Goal: Entertainment & Leisure: Browse casually

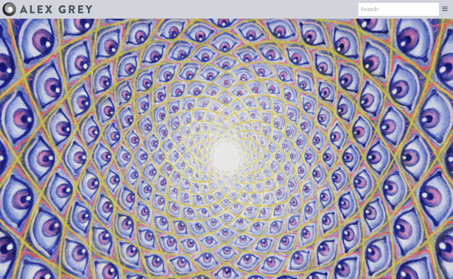
click at [445, 10] on icon at bounding box center [445, 8] width 7 height 7
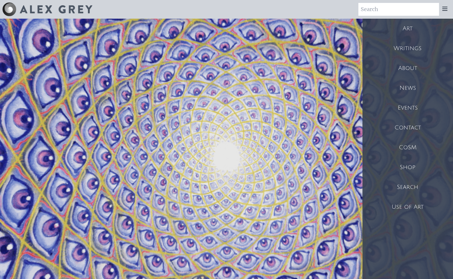
click at [408, 30] on div "Art" at bounding box center [408, 29] width 91 height 20
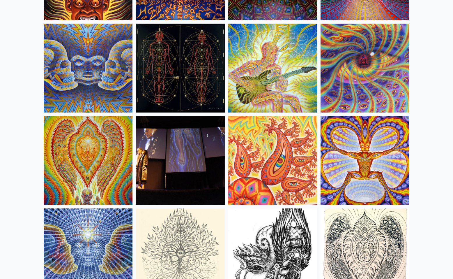
scroll to position [3130, 0]
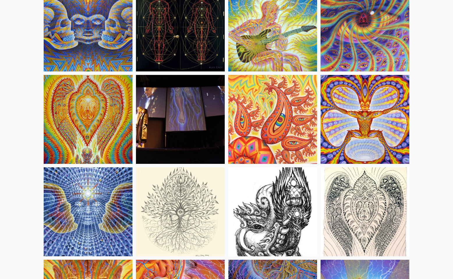
click at [83, 112] on img at bounding box center [88, 119] width 89 height 89
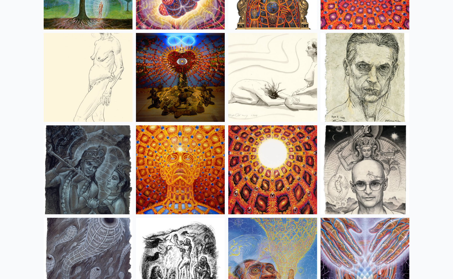
scroll to position [4004, 0]
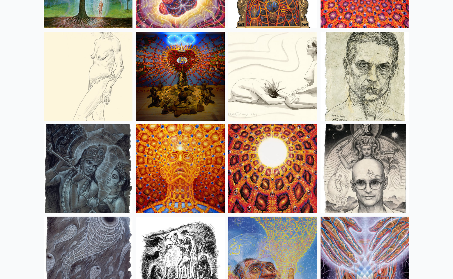
click at [288, 156] on img at bounding box center [272, 168] width 89 height 89
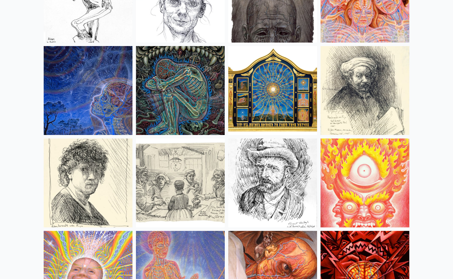
scroll to position [4868, 0]
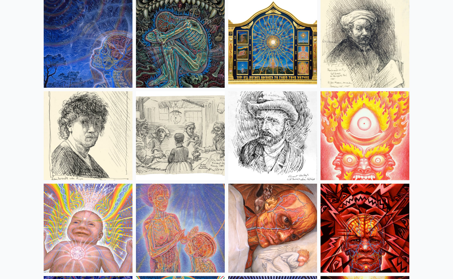
click at [280, 65] on img at bounding box center [272, 43] width 89 height 89
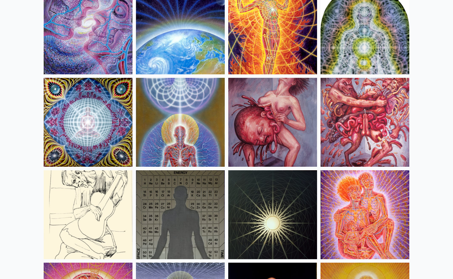
scroll to position [5842, 0]
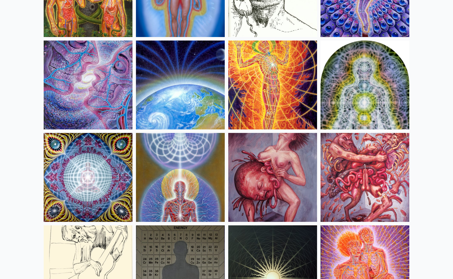
click at [255, 88] on img at bounding box center [272, 84] width 89 height 89
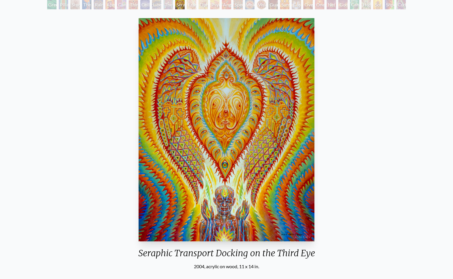
scroll to position [38, 0]
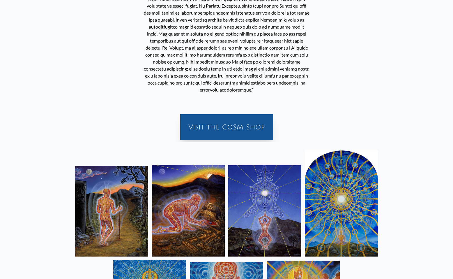
scroll to position [631, 0]
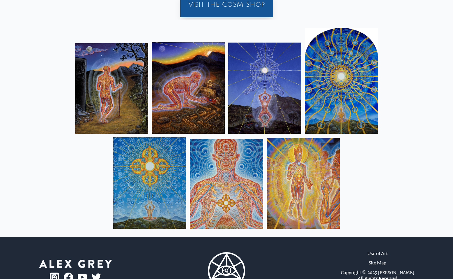
click at [222, 179] on img at bounding box center [226, 183] width 73 height 89
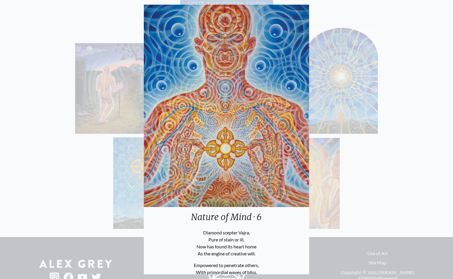
click at [377, 170] on div "Nature of Mind · 6 Diamond scepter Vajra, Pure of stain or ill, Now has found i…" at bounding box center [226, 139] width 453 height 279
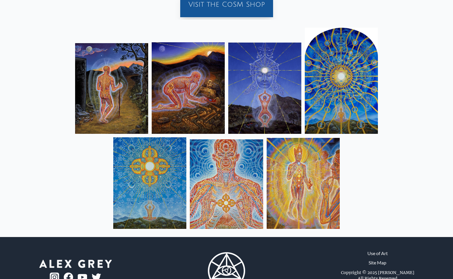
scroll to position [0, 0]
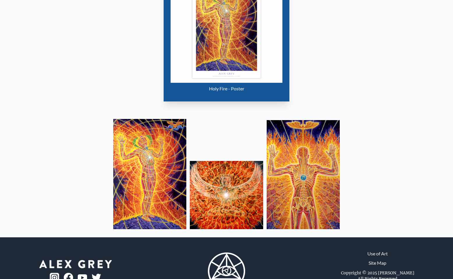
scroll to position [378, 0]
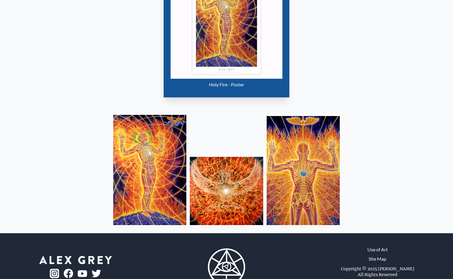
click at [304, 162] on img at bounding box center [303, 170] width 73 height 109
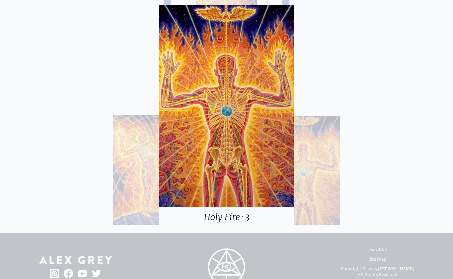
click at [309, 63] on div "Holy Fire · 3" at bounding box center [226, 139] width 453 height 279
